Goal: Information Seeking & Learning: Learn about a topic

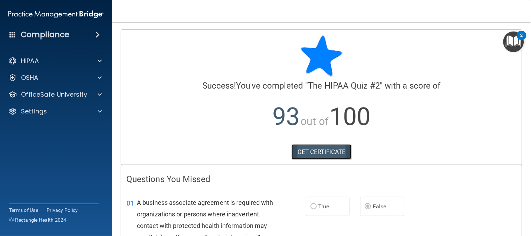
click at [324, 151] on link "GET CERTIFICATE" at bounding box center [321, 151] width 60 height 15
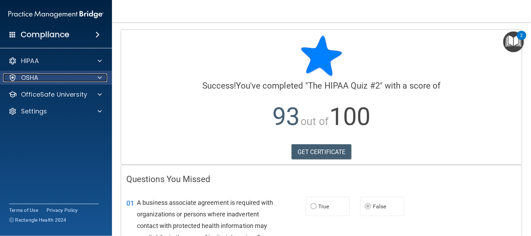
click at [98, 77] on span at bounding box center [100, 77] width 4 height 8
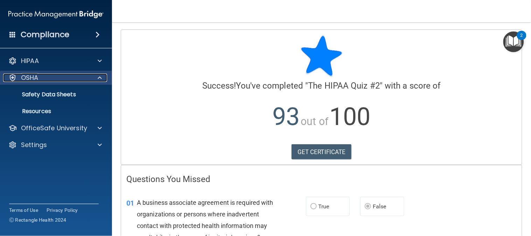
click at [98, 79] on span at bounding box center [100, 77] width 4 height 8
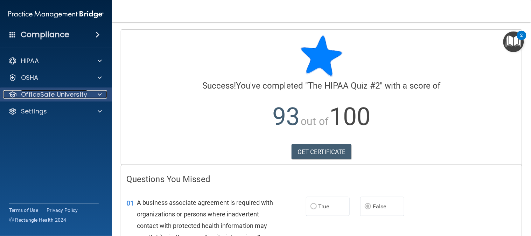
click at [100, 98] on span at bounding box center [100, 94] width 4 height 8
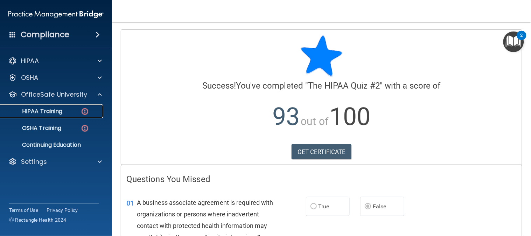
click at [79, 109] on div "HIPAA Training" at bounding box center [52, 111] width 95 height 7
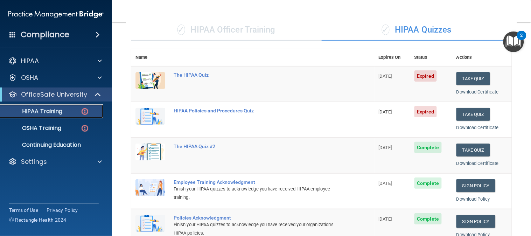
scroll to position [39, 0]
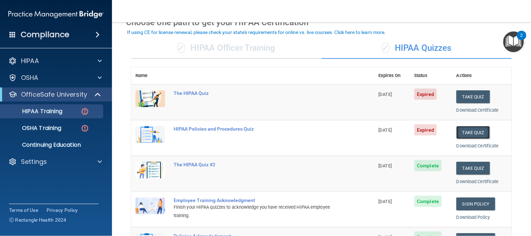
click at [457, 128] on button "Take Quiz" at bounding box center [473, 132] width 34 height 13
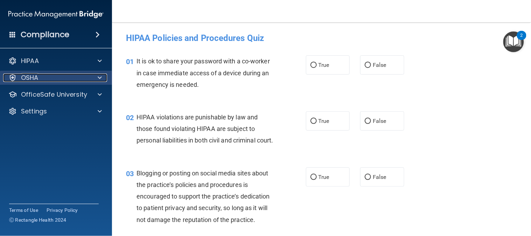
click at [97, 78] on div at bounding box center [98, 77] width 17 height 8
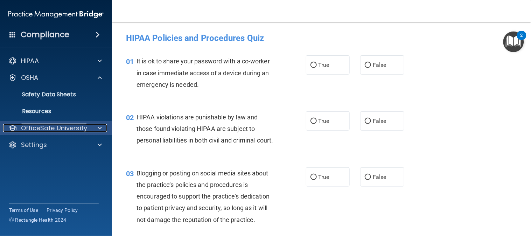
click at [60, 126] on p "OfficeSafe University" at bounding box center [54, 128] width 66 height 8
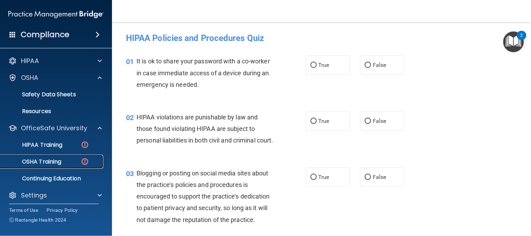
click at [54, 163] on p "OSHA Training" at bounding box center [33, 161] width 57 height 7
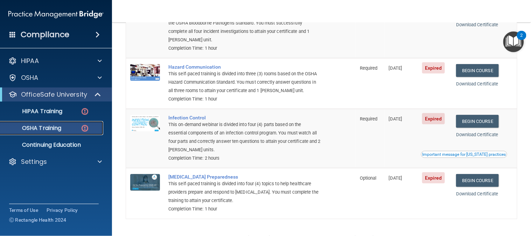
scroll to position [116, 0]
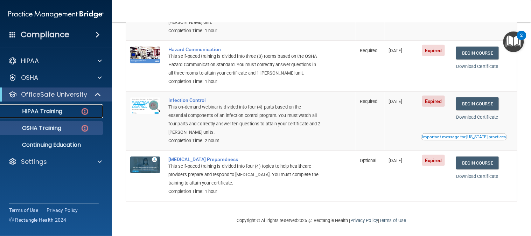
click at [75, 110] on div "HIPAA Training" at bounding box center [52, 111] width 95 height 7
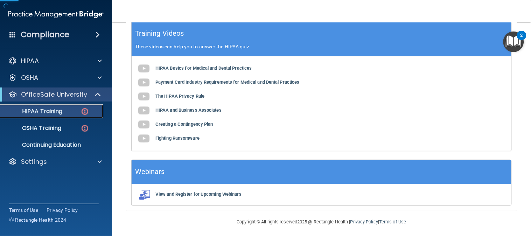
scroll to position [290, 0]
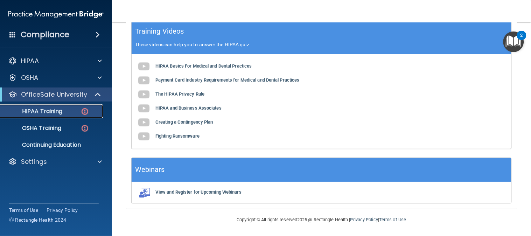
click at [67, 114] on div "HIPAA Training" at bounding box center [52, 111] width 95 height 7
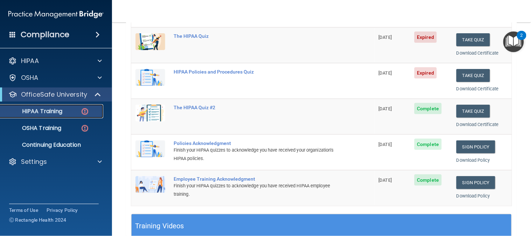
scroll to position [135, 0]
